Goal: Transaction & Acquisition: Book appointment/travel/reservation

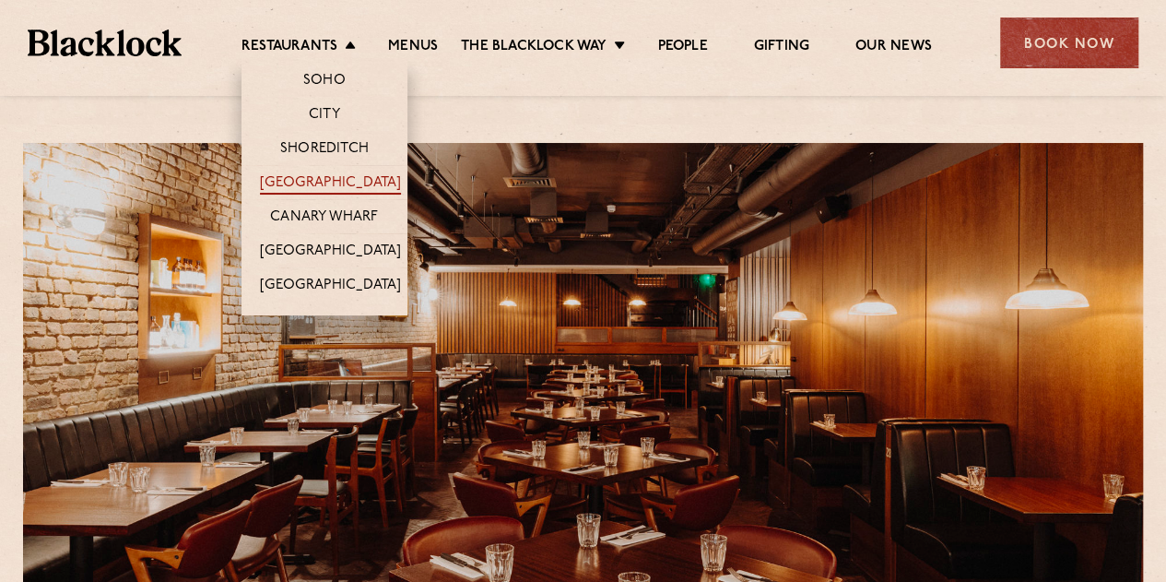
click at [332, 184] on link "[GEOGRAPHIC_DATA]" at bounding box center [330, 184] width 141 height 20
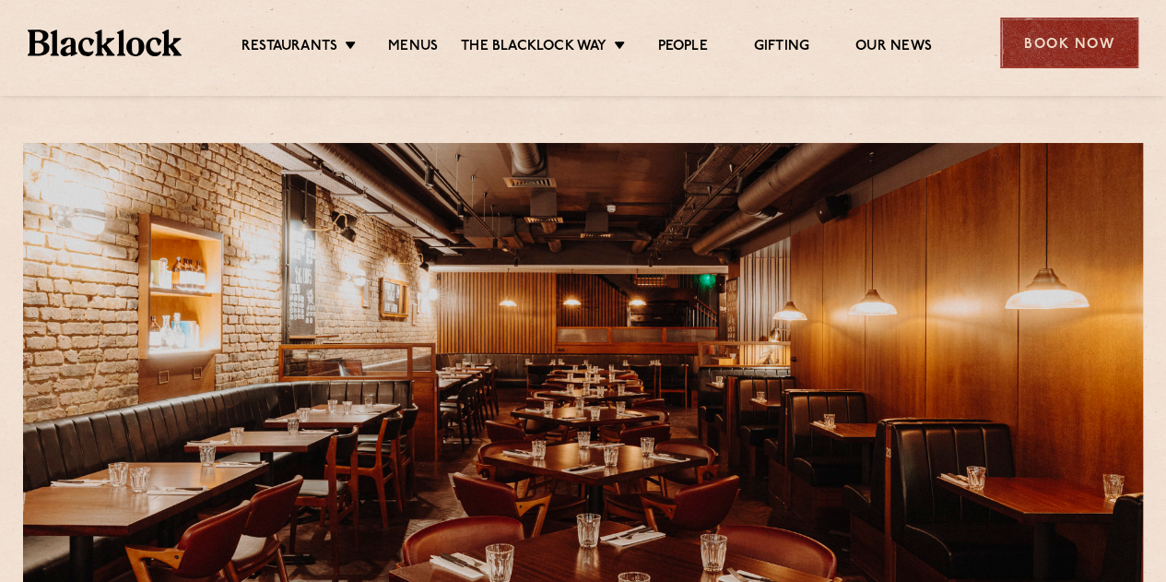
click at [1081, 41] on div "Book Now" at bounding box center [1069, 43] width 138 height 51
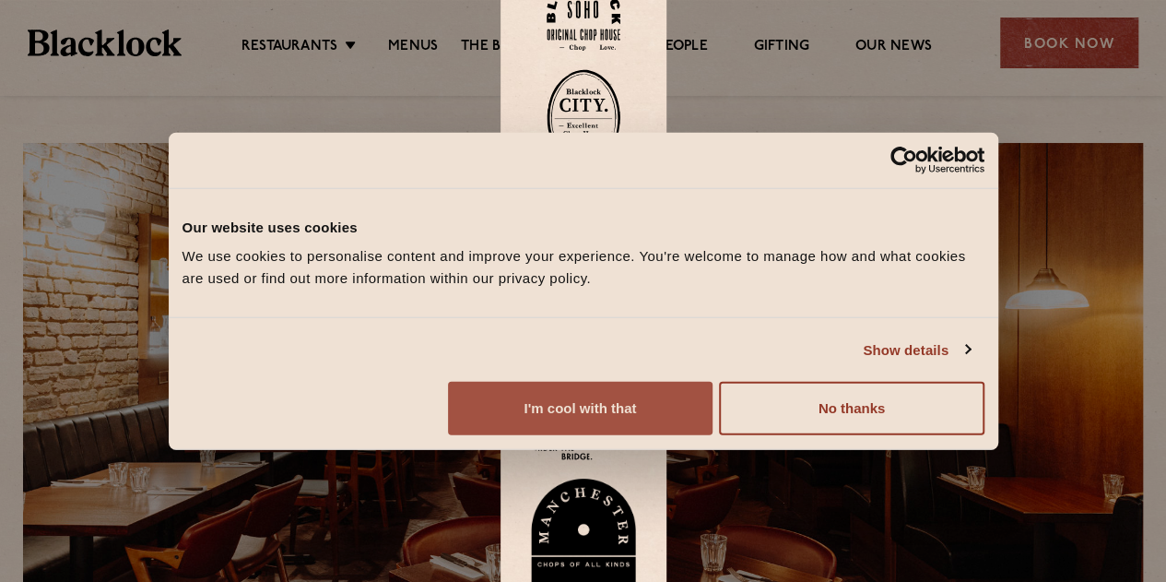
click at [712, 432] on button "I'm cool with that" at bounding box center [580, 408] width 265 height 53
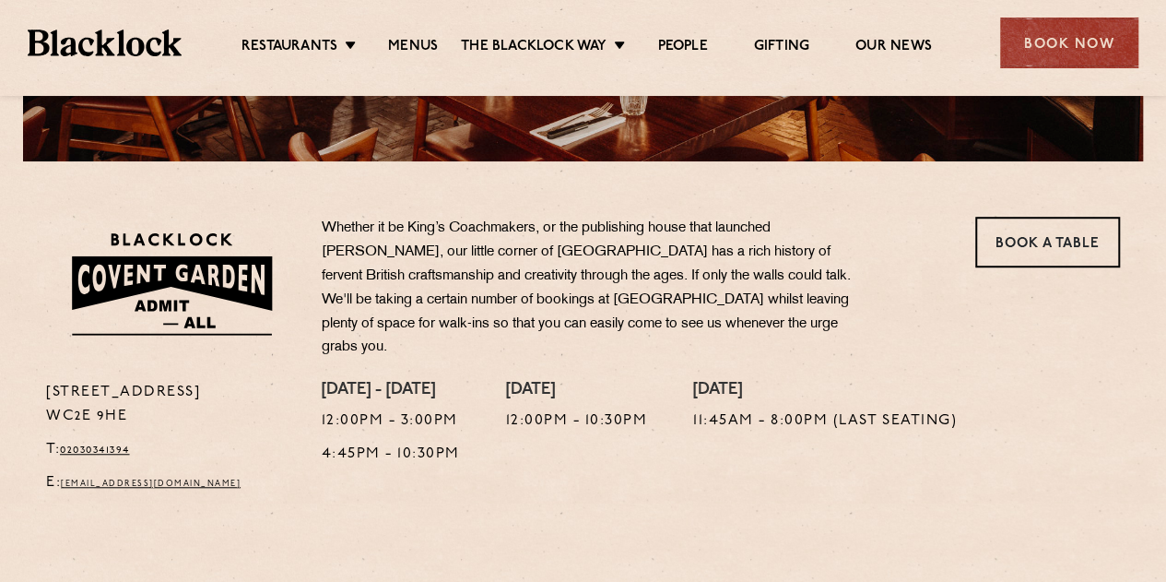
scroll to position [553, 0]
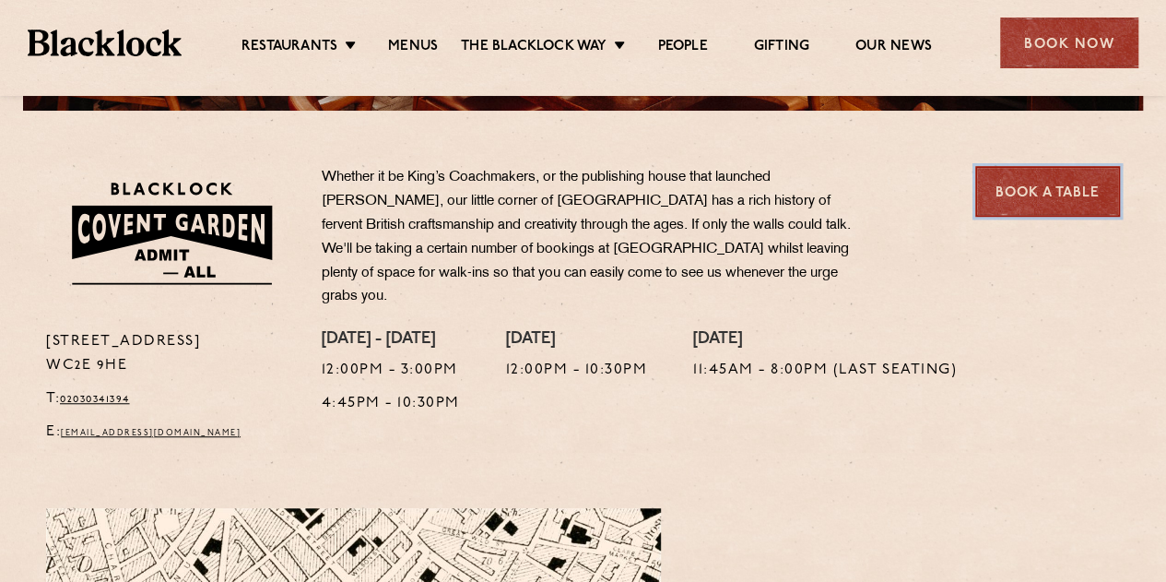
click at [1040, 194] on link "Book a Table" at bounding box center [1047, 191] width 145 height 51
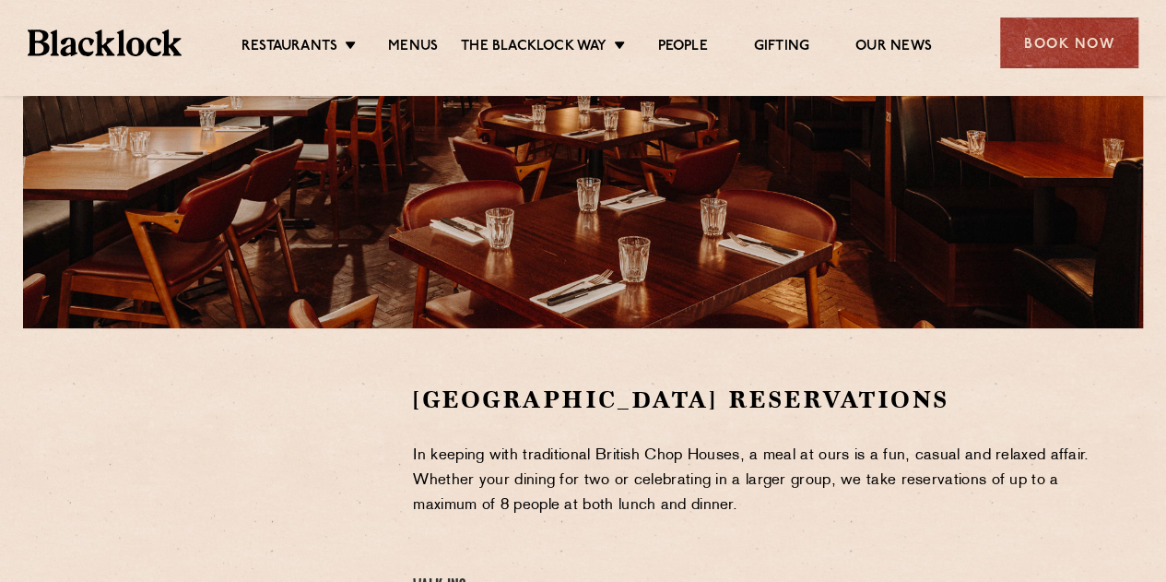
scroll to position [92, 0]
